Goal: Task Accomplishment & Management: Use online tool/utility

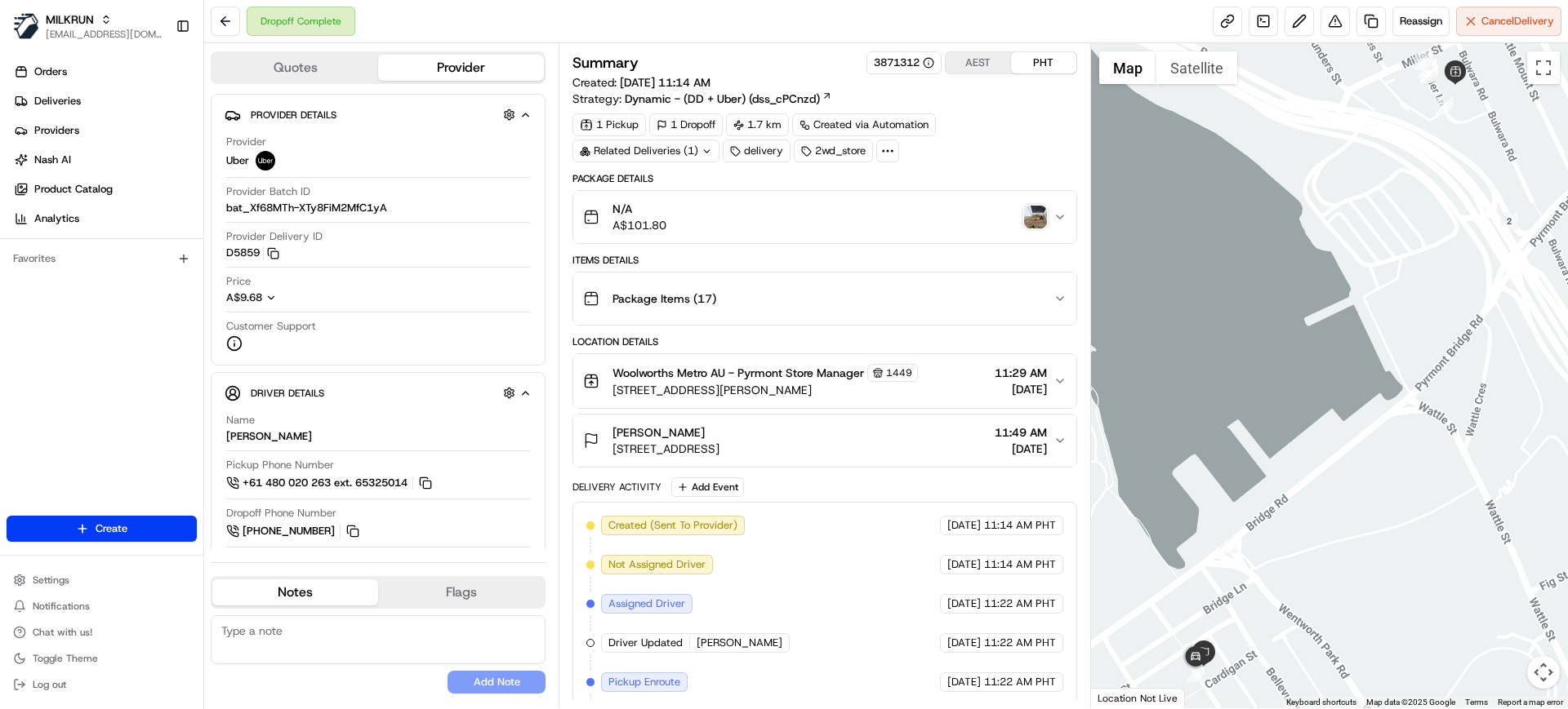
click at [738, 369] on span "Woolworths Metro AU - Pyrmont Store Manager" at bounding box center [738, 373] width 252 height 17
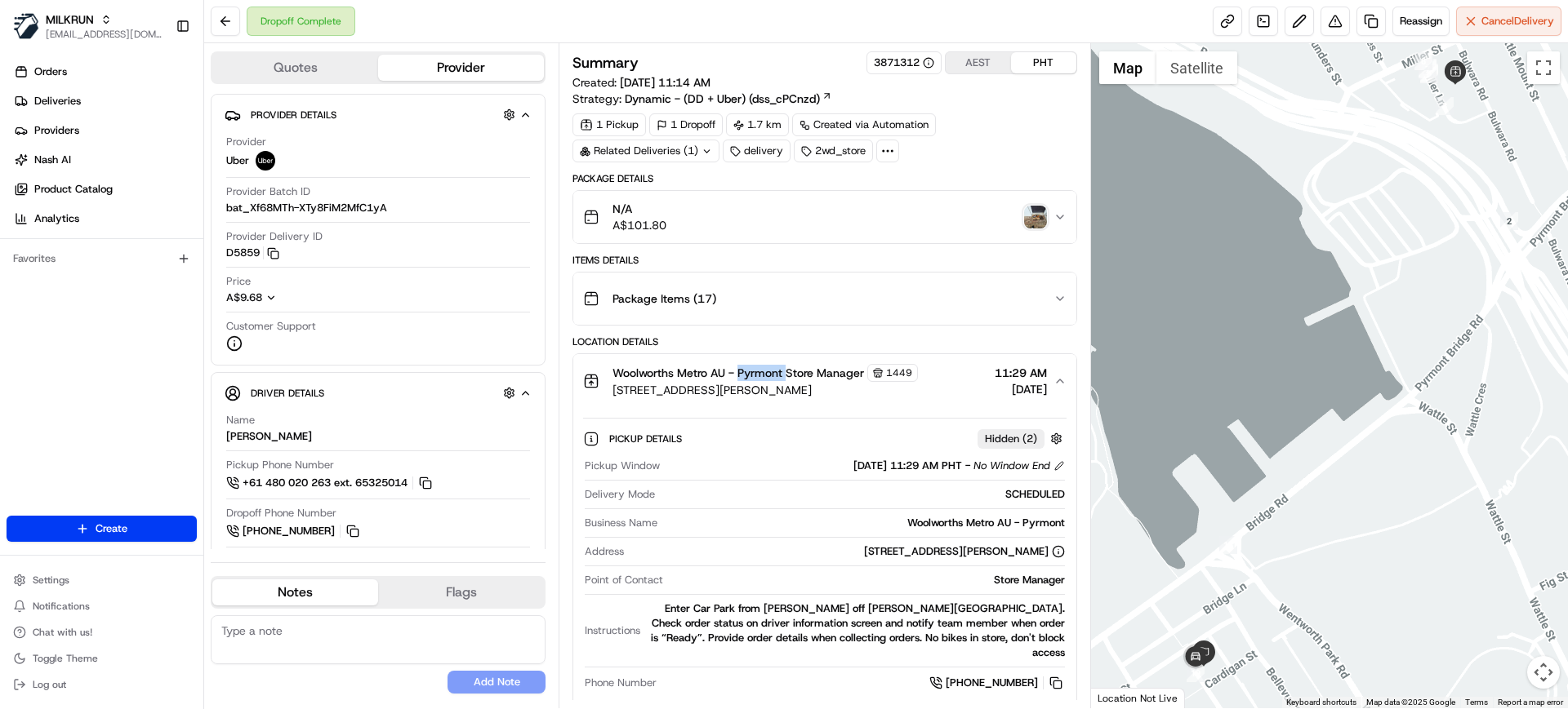
click at [738, 369] on span "Woolworths Metro AU - Pyrmont Store Manager" at bounding box center [738, 373] width 252 height 17
copy span "Pyrmont"
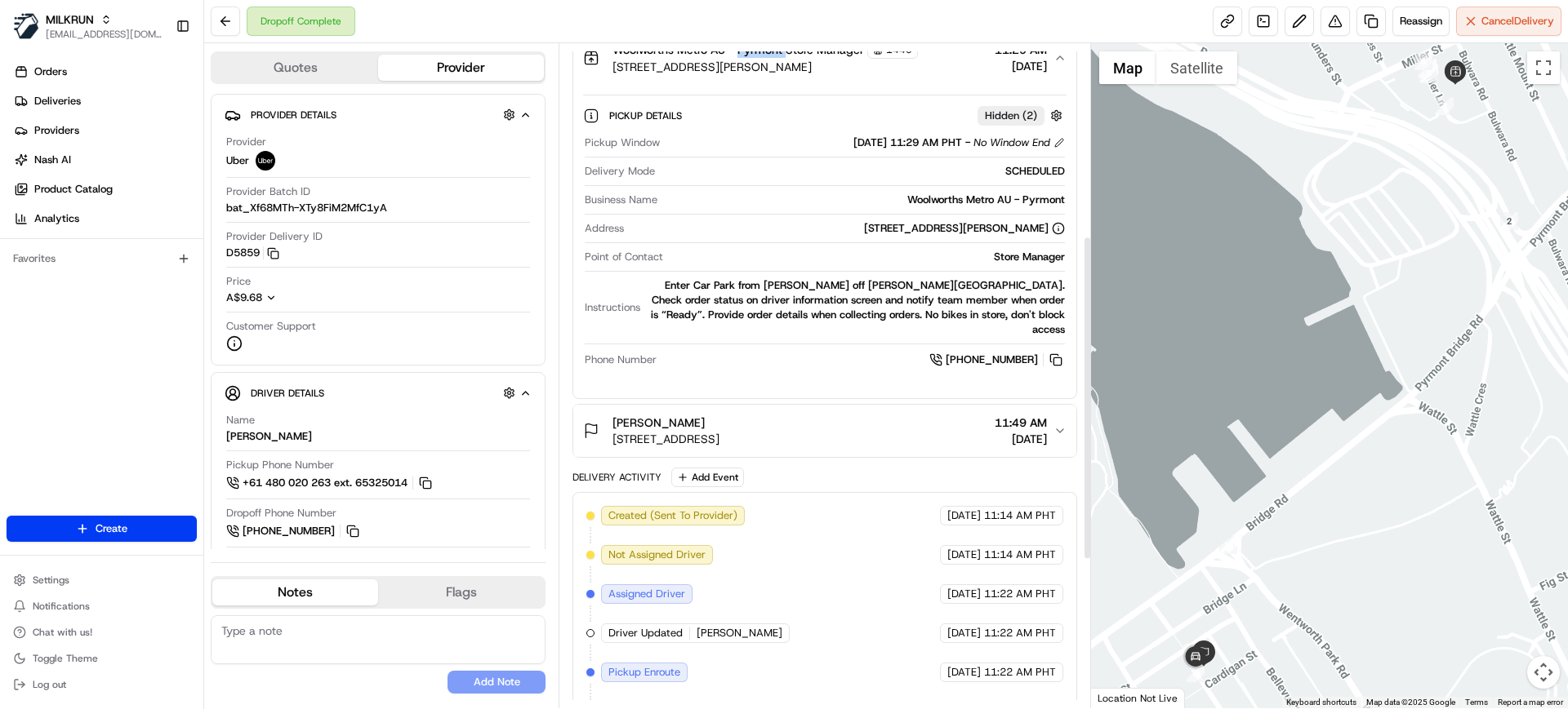
scroll to position [408, 0]
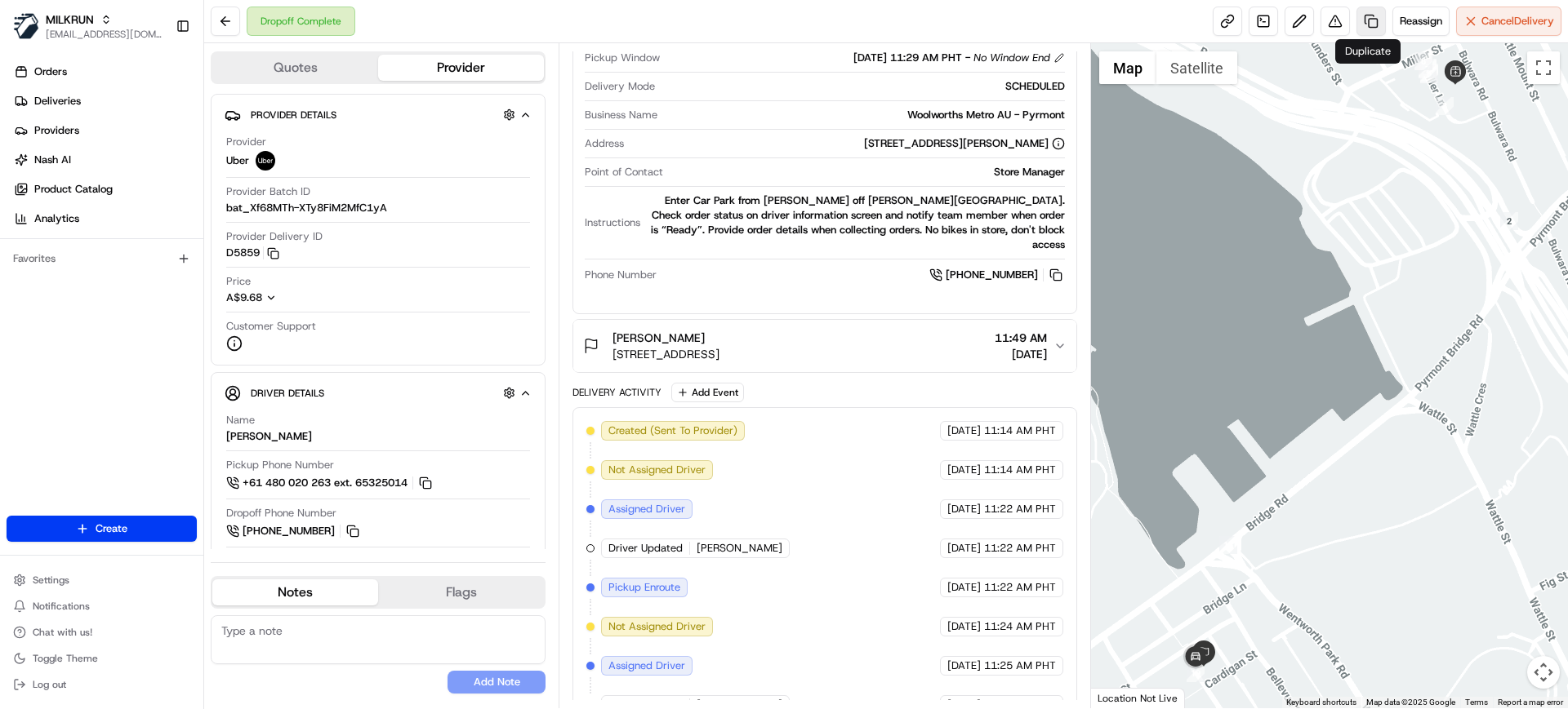
click at [1365, 19] on link at bounding box center [1370, 20] width 29 height 29
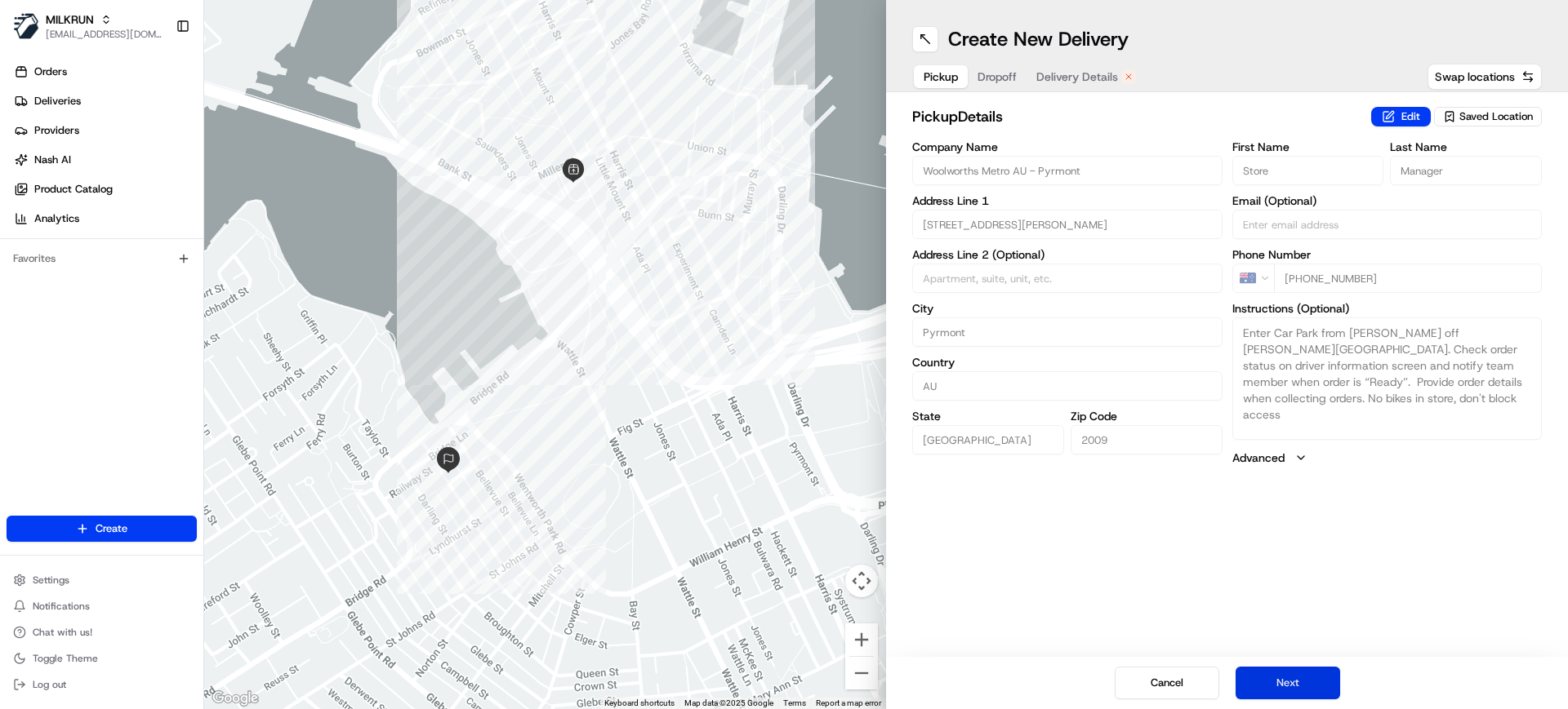
click at [1314, 681] on button "Next" at bounding box center [1287, 683] width 104 height 32
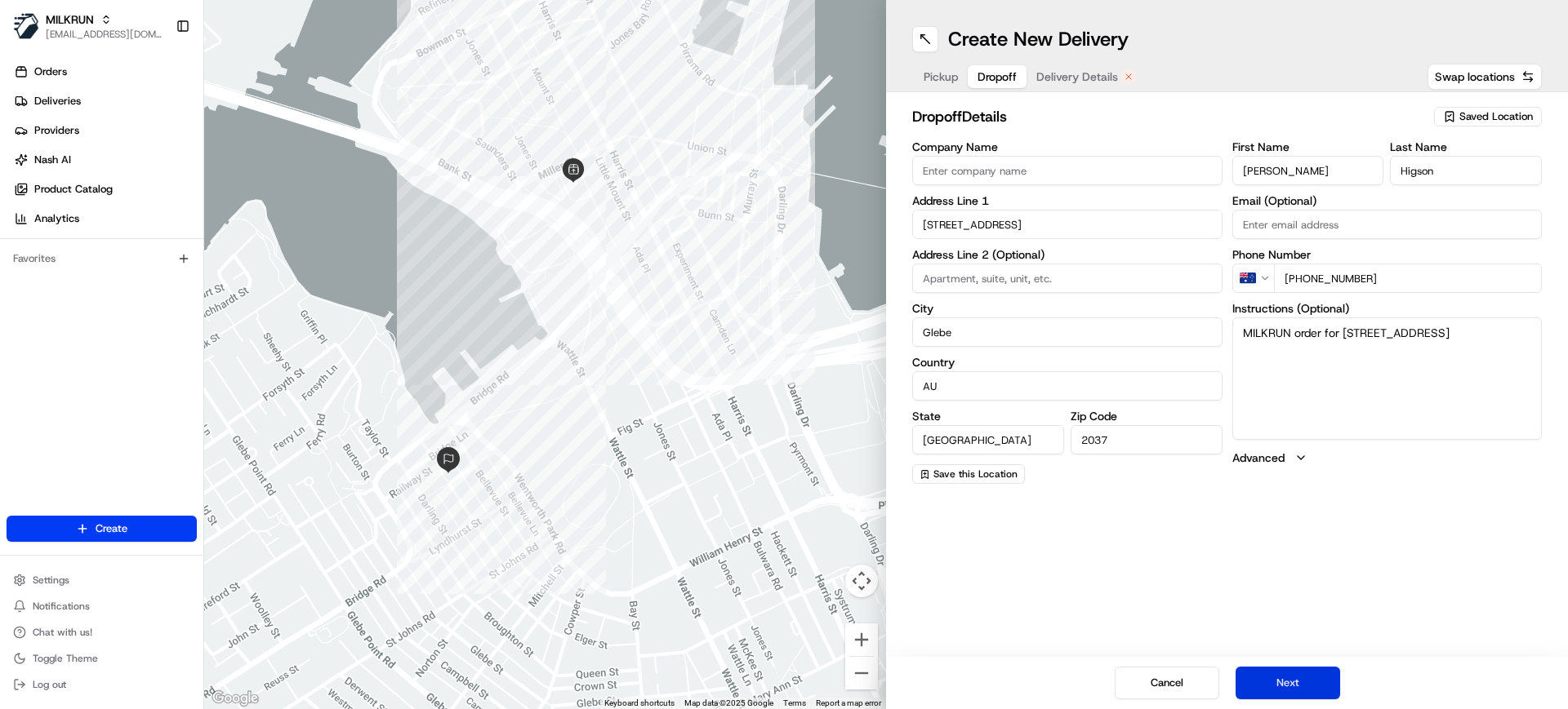
click at [1314, 681] on button "Next" at bounding box center [1287, 683] width 104 height 32
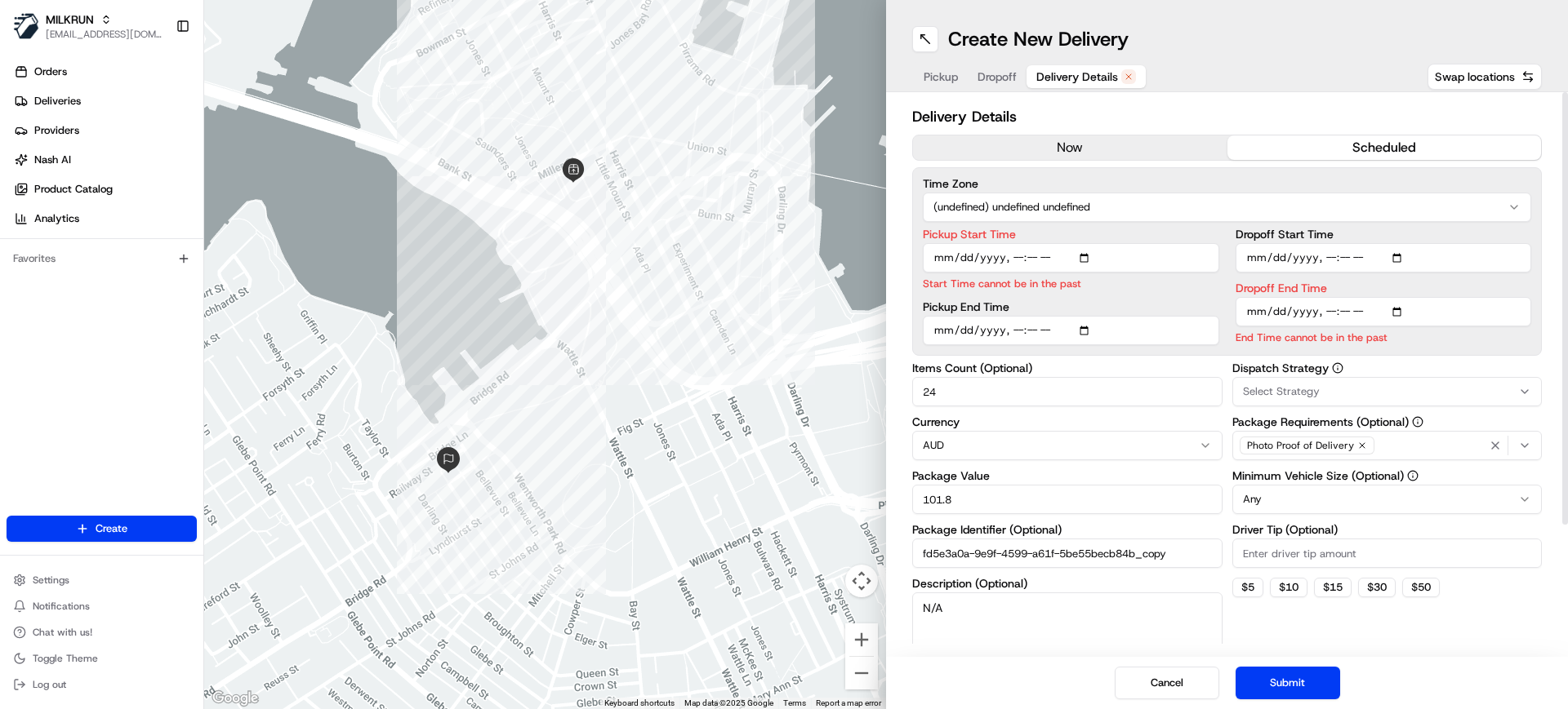
click at [1042, 141] on button "now" at bounding box center [1070, 147] width 314 height 25
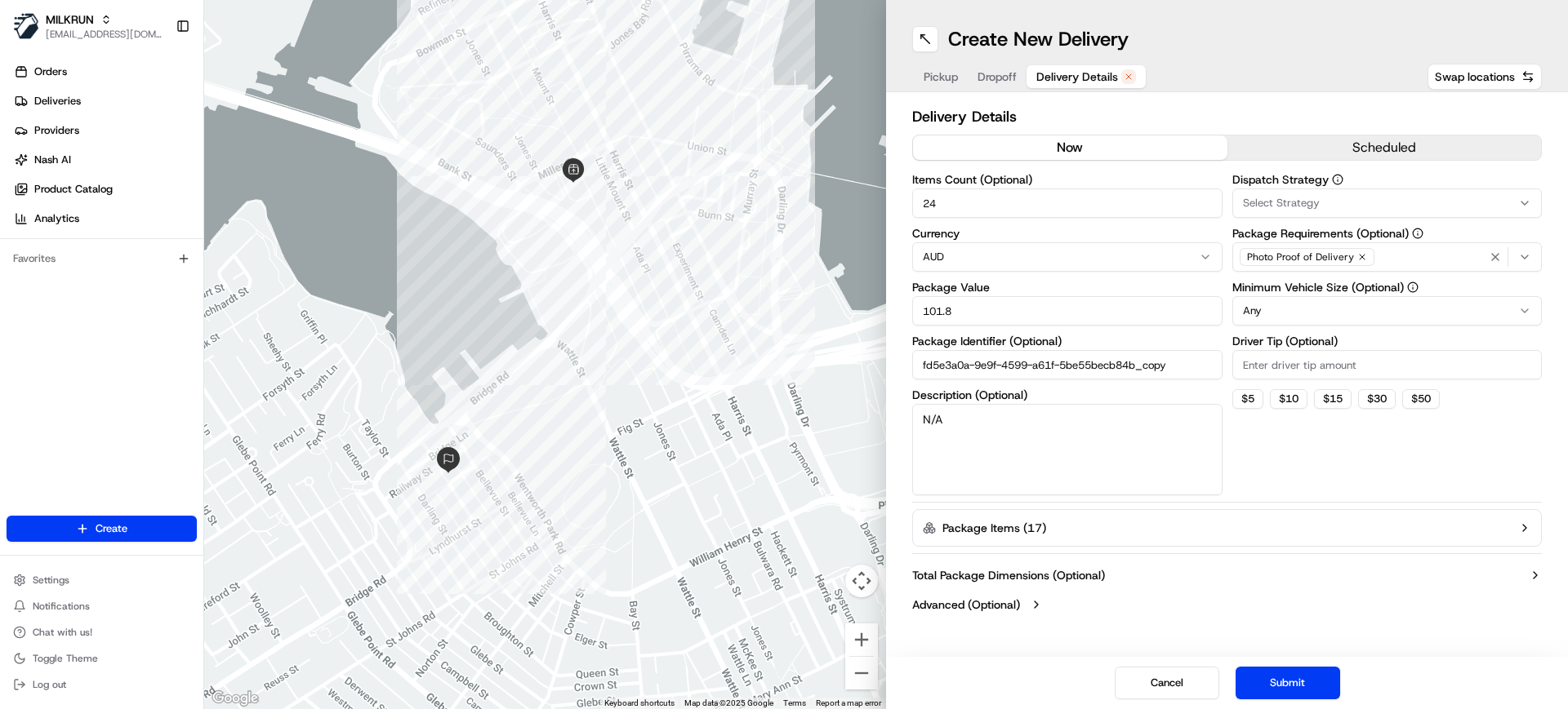
drag, startPoint x: 980, startPoint y: 196, endPoint x: 742, endPoint y: 194, distance: 238.0
click at [742, 194] on div "← Move left → Move right ↑ Move up ↓ Move down + Zoom in - Zoom out Home Jump l…" at bounding box center [886, 354] width 1363 height 709
type input "1"
click at [1318, 689] on button "Submit" at bounding box center [1287, 683] width 104 height 32
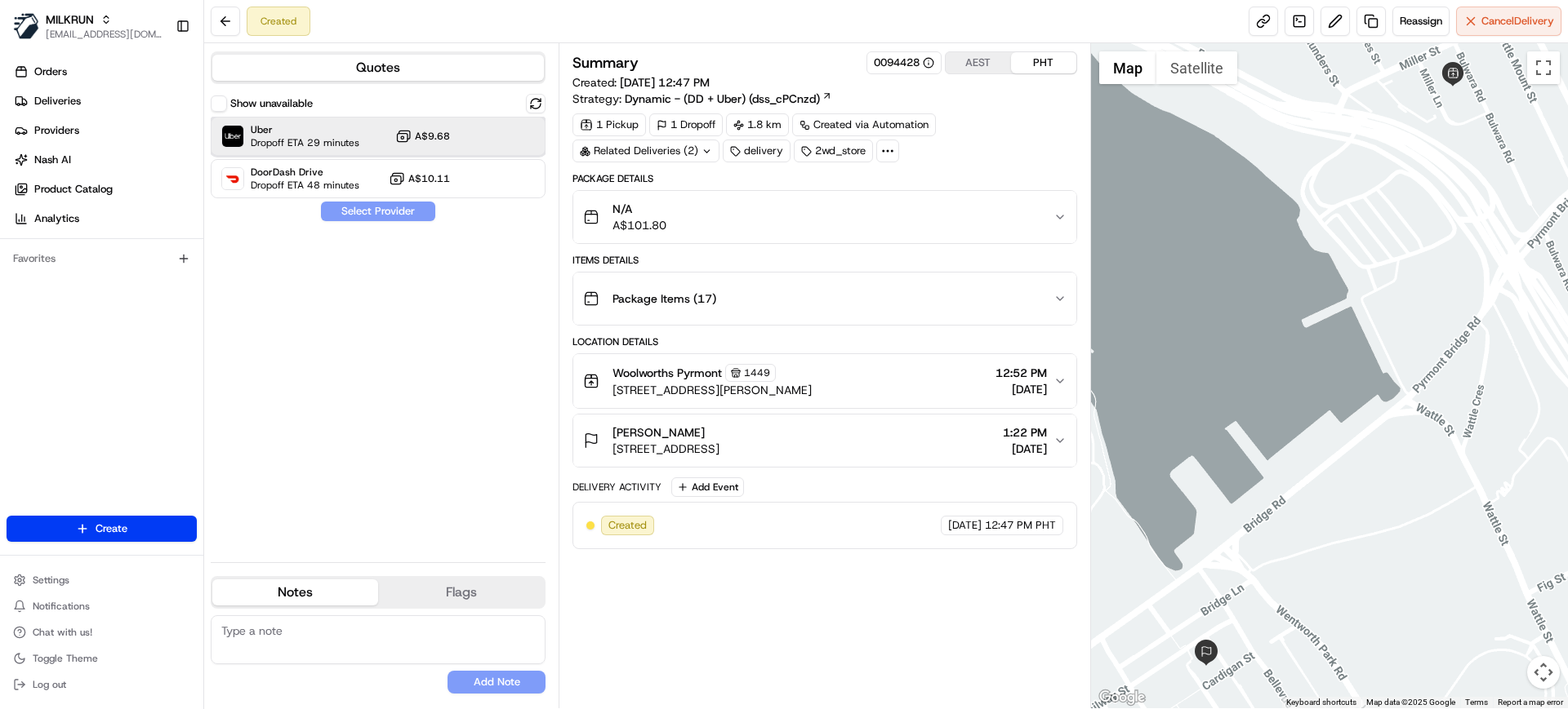
click at [364, 133] on div "Uber Dropoff ETA 29 minutes A$9.68" at bounding box center [378, 136] width 334 height 39
click at [392, 208] on button "Assign Provider" at bounding box center [378, 211] width 116 height 19
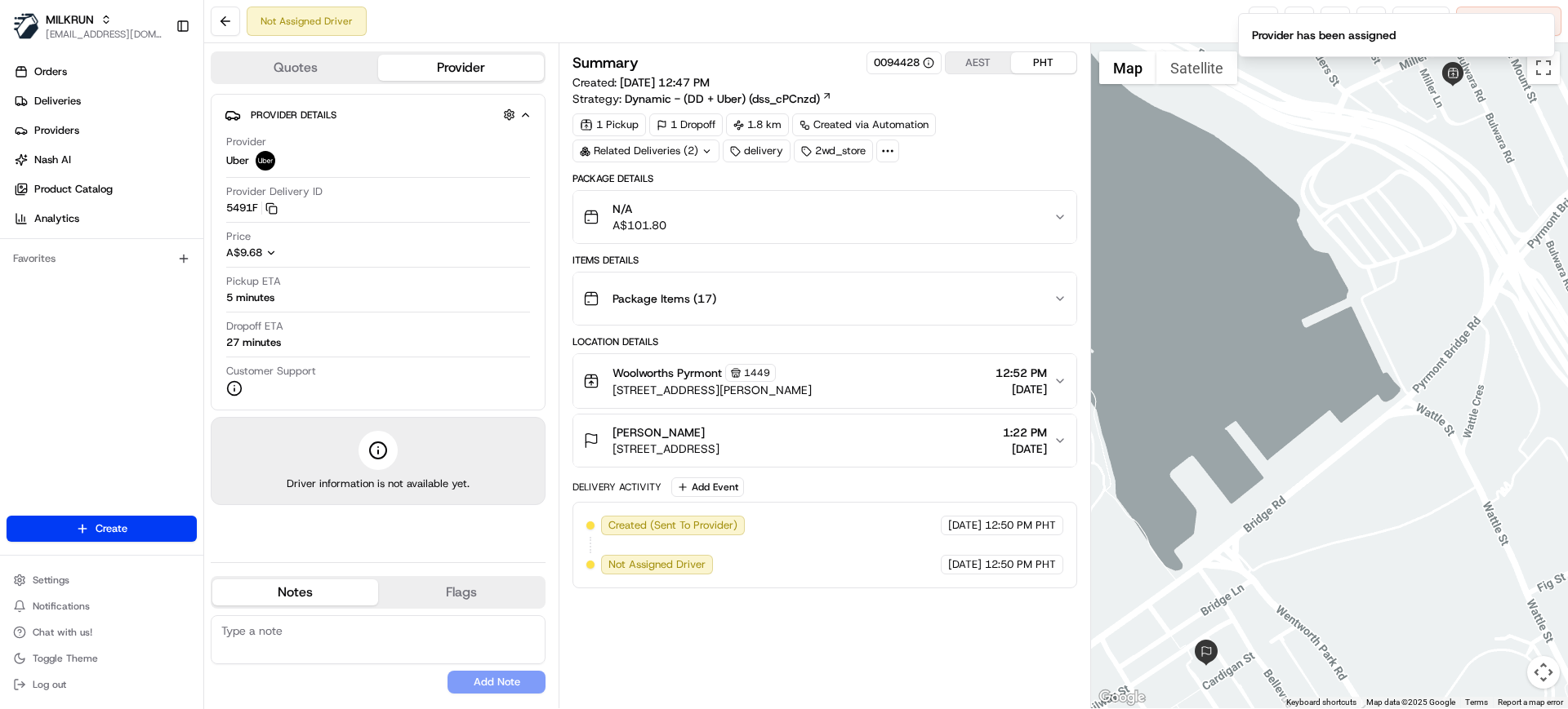
click at [1112, 6] on div "Not Assigned Driver Reassign Cancel Delivery" at bounding box center [886, 21] width 1363 height 43
click at [1543, 25] on icon "Notifications (F8)" at bounding box center [1541, 26] width 6 height 6
click at [1270, 18] on link at bounding box center [1262, 20] width 29 height 29
